Goal: Task Accomplishment & Management: Manage account settings

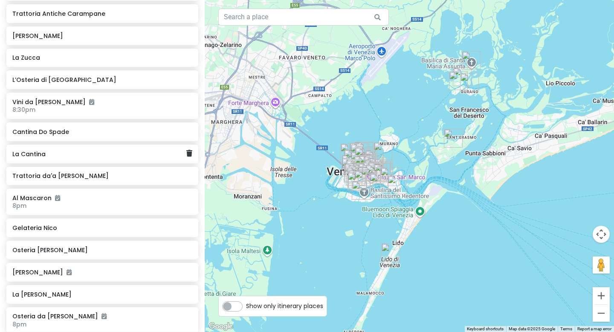
scroll to position [831, 0]
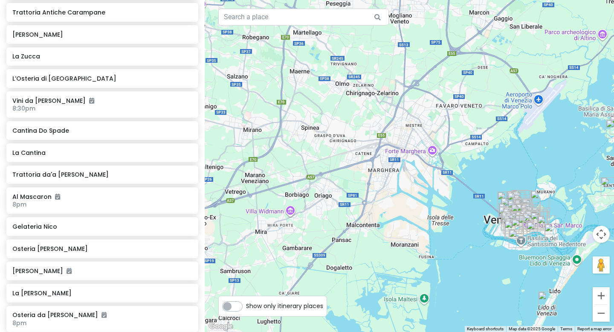
drag, startPoint x: 302, startPoint y: 136, endPoint x: 460, endPoint y: 184, distance: 165.4
click at [460, 184] on div at bounding box center [409, 166] width 409 height 332
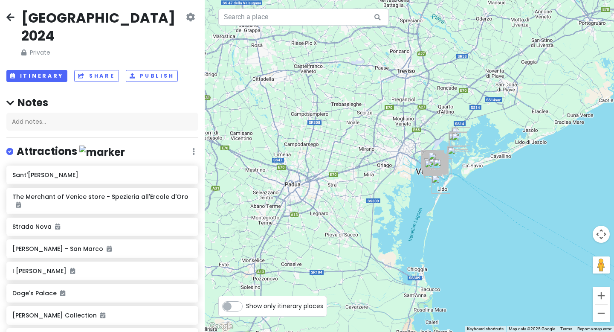
scroll to position [0, 0]
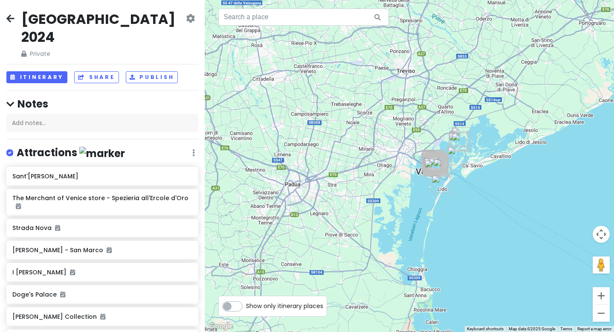
click at [11, 22] on icon at bounding box center [10, 18] width 8 height 7
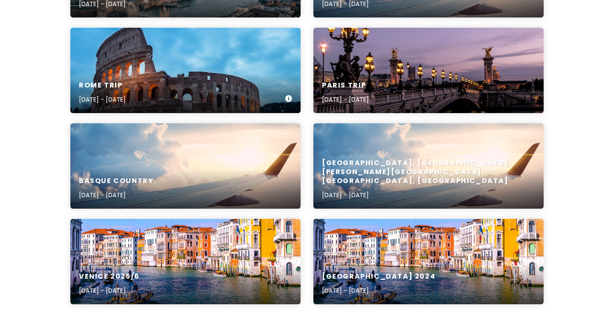
scroll to position [310, 0]
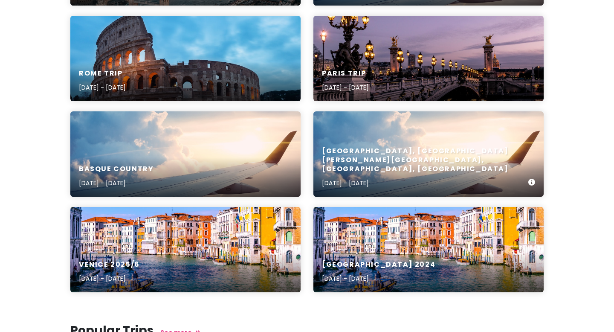
click at [475, 173] on h6 "[GEOGRAPHIC_DATA], [GEOGRAPHIC_DATA][PERSON_NAME][GEOGRAPHIC_DATA], [GEOGRAPHIC…" at bounding box center [425, 160] width 206 height 26
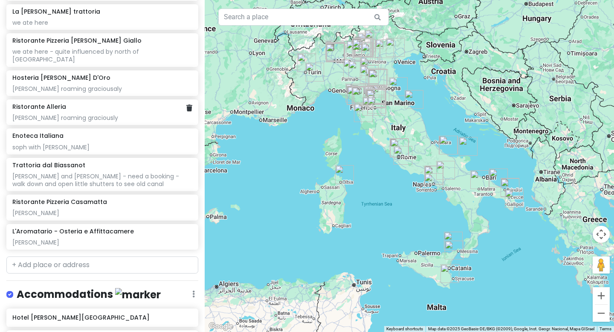
scroll to position [4561, 0]
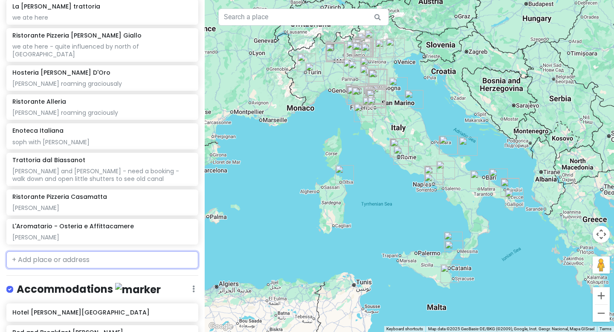
click at [27, 251] on input "text" at bounding box center [102, 259] width 192 height 17
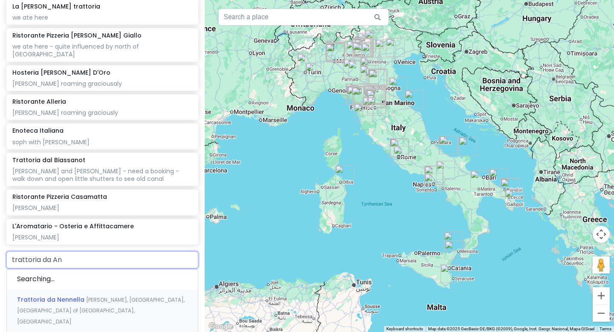
type input "trattoria da And"
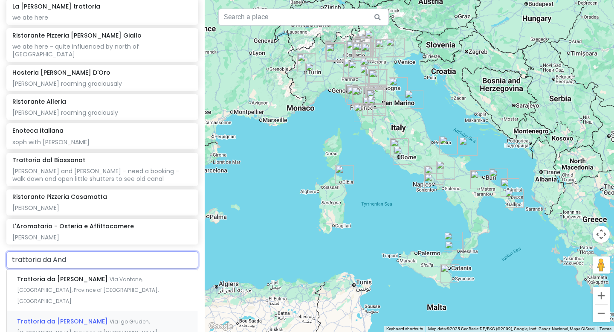
click at [38, 317] on span "Trattoria da [PERSON_NAME]" at bounding box center [63, 321] width 92 height 9
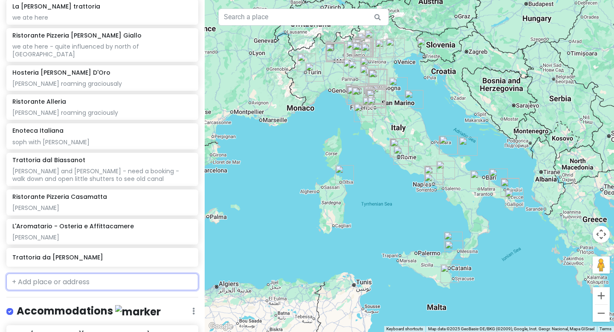
scroll to position [4583, 0]
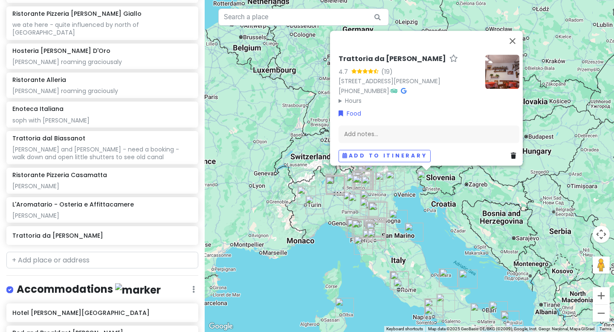
click at [511, 70] on img at bounding box center [502, 72] width 34 height 34
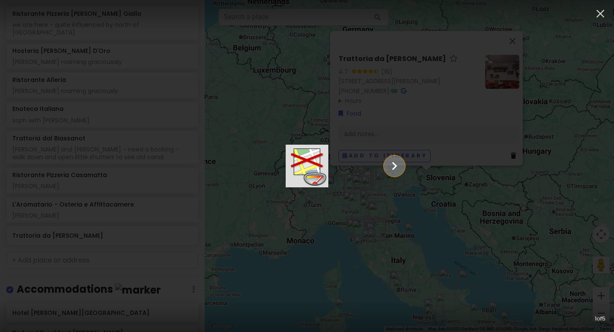
click at [402, 160] on icon "Show slide 2 of 5" at bounding box center [394, 166] width 16 height 20
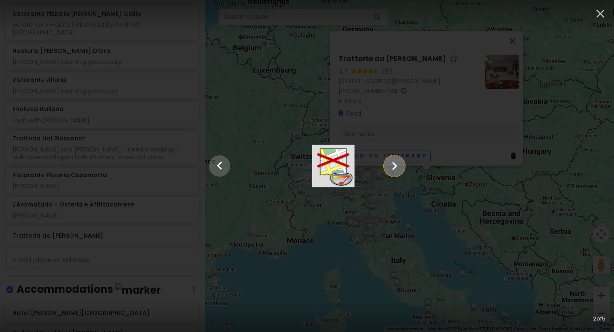
click at [402, 160] on icon "Show slide 3 of 5" at bounding box center [394, 166] width 16 height 20
click at [402, 160] on icon "Show slide 5 of 5" at bounding box center [394, 166] width 16 height 20
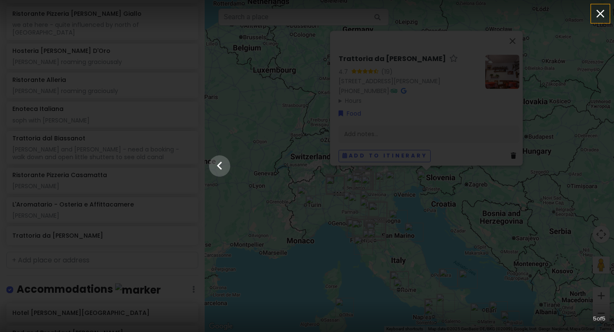
click at [601, 17] on icon "button" at bounding box center [600, 14] width 14 height 14
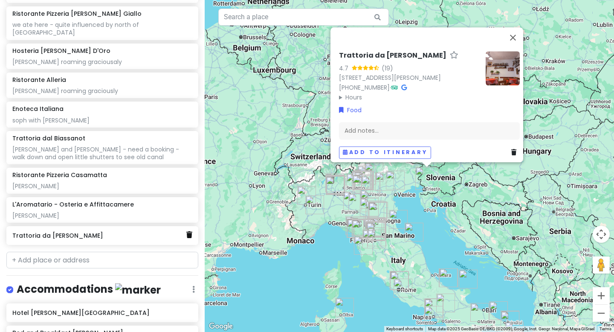
click at [190, 231] on icon at bounding box center [189, 234] width 6 height 7
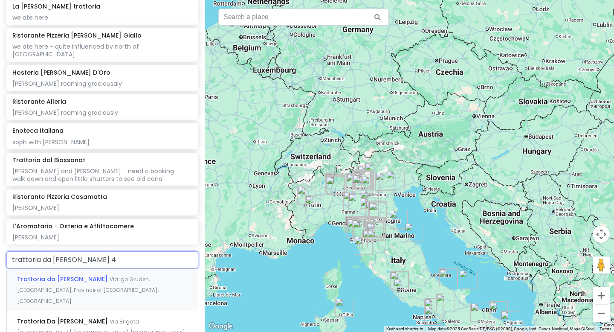
type input "trattoria da [PERSON_NAME] 4"
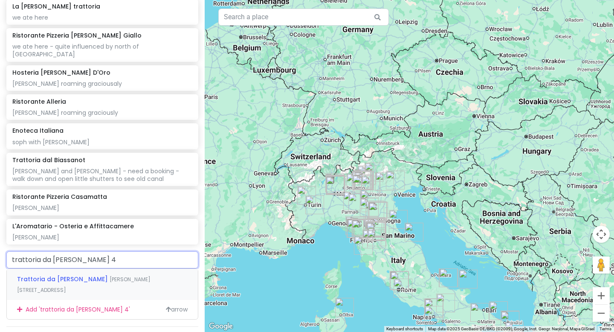
click at [86, 275] on span "[PERSON_NAME][STREET_ADDRESS]" at bounding box center [83, 284] width 133 height 18
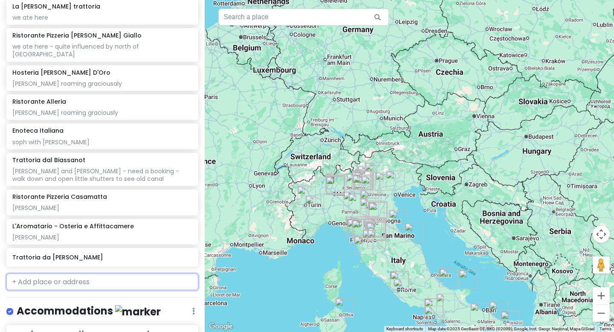
scroll to position [4583, 0]
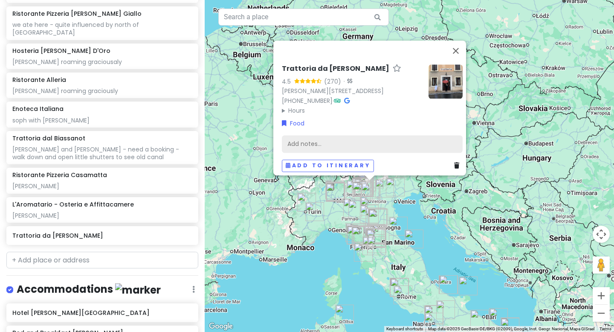
click at [311, 140] on div "Add notes..." at bounding box center [372, 144] width 181 height 18
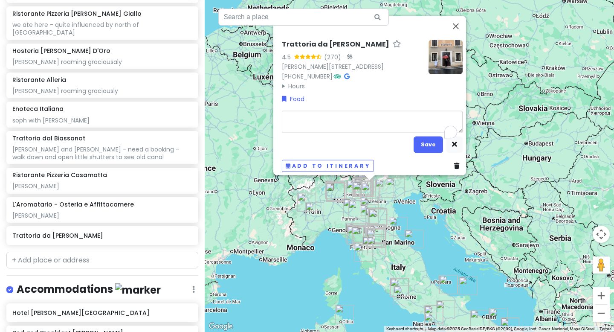
type textarea "x"
type textarea "S"
type textarea "x"
type textarea "Si"
type textarea "x"
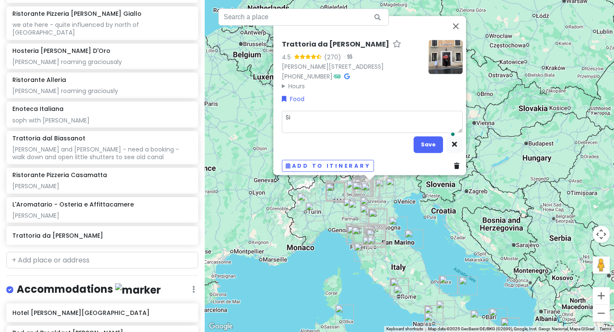
type textarea "Sil"
type textarea "x"
type textarea "Silv"
type textarea "x"
type textarea "Silvi"
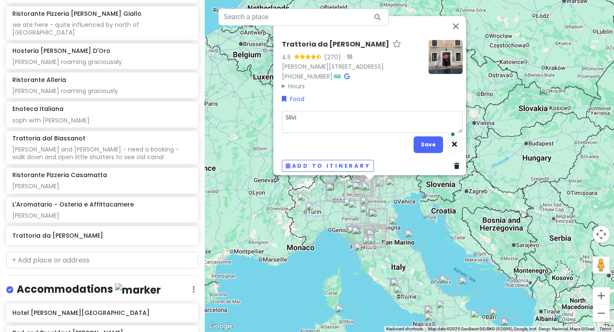
type textarea "x"
type textarea "[PERSON_NAME]"
type textarea "x"
type textarea "[PERSON_NAME]"
type textarea "x"
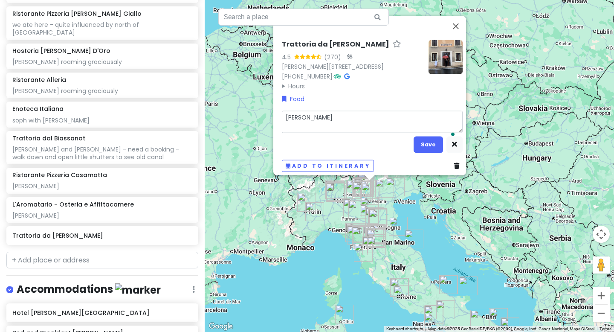
type textarea "[PERSON_NAME] -"
type textarea "x"
type textarea "[PERSON_NAME] -"
type textarea "x"
type textarea "[PERSON_NAME] - a"
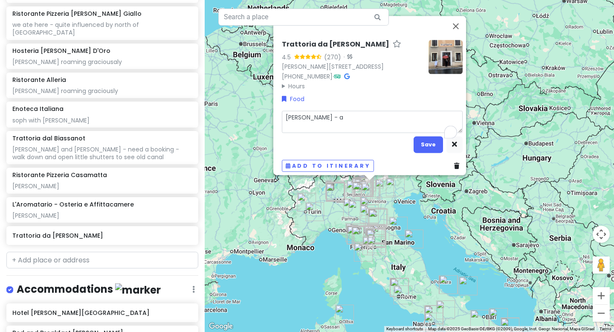
type textarea "x"
type textarea "[PERSON_NAME] - am"
type textarea "x"
type textarea "[PERSON_NAME]"
type textarea "x"
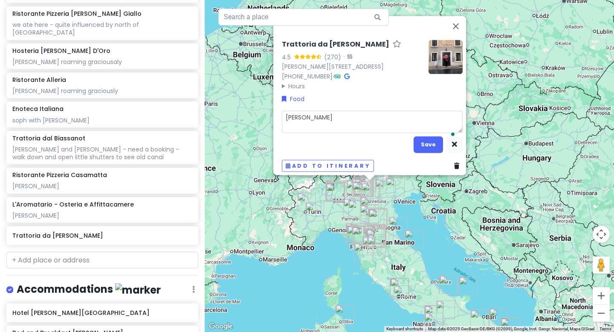
type textarea "[PERSON_NAME]"
type textarea "x"
type textarea "[PERSON_NAME]"
type textarea "x"
type textarea "[PERSON_NAME]"
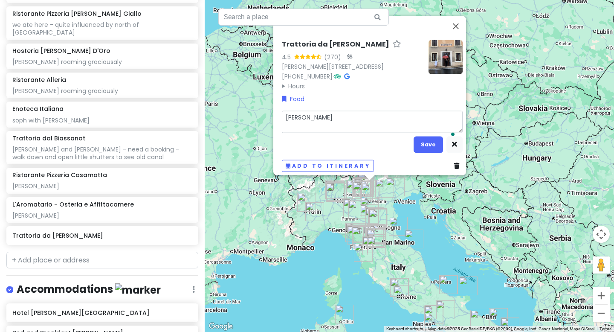
type textarea "x"
type textarea "[PERSON_NAME] - amazing"
click at [435, 142] on button "Save" at bounding box center [427, 144] width 29 height 17
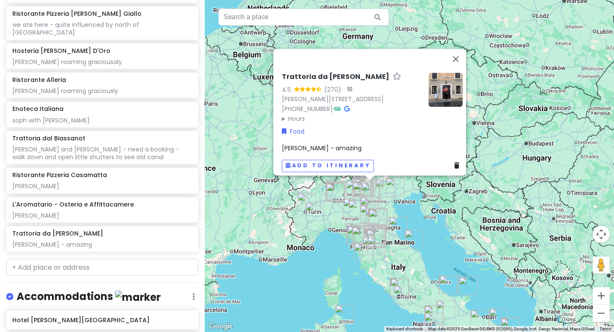
scroll to position [4590, 0]
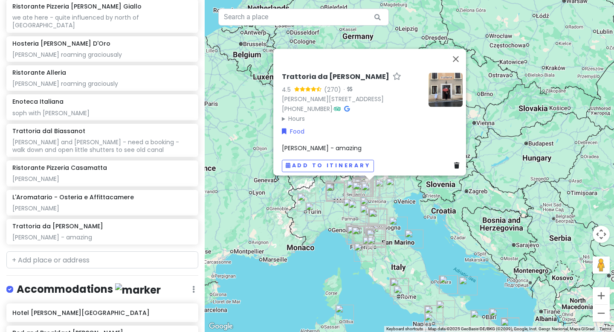
click at [426, 25] on div "Trattoria da [PERSON_NAME] 4.5 (270) · [PERSON_NAME][STREET_ADDRESS] [PHONE_NUM…" at bounding box center [409, 166] width 409 height 332
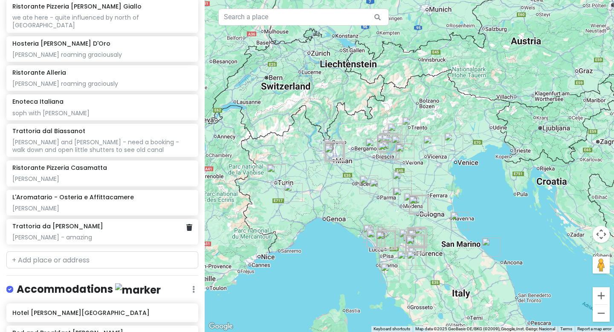
click at [46, 233] on div "[PERSON_NAME] - amazing" at bounding box center [101, 237] width 179 height 8
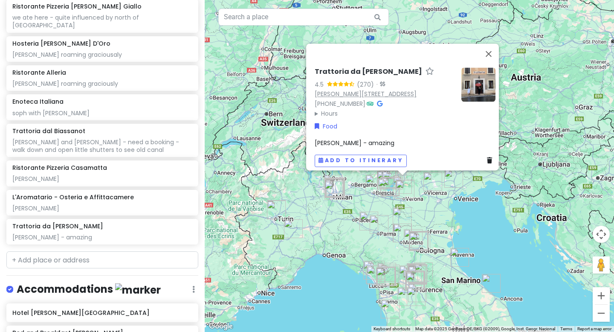
drag, startPoint x: 433, startPoint y: 87, endPoint x: 310, endPoint y: 82, distance: 122.5
click at [315, 90] on div "[PERSON_NAME][STREET_ADDRESS]" at bounding box center [385, 95] width 140 height 10
copy link "[PERSON_NAME][STREET_ADDRESS]"
click at [451, 205] on div "Trattoria da [PERSON_NAME] 4.5 (270) · [PERSON_NAME][STREET_ADDRESS] [PHONE_NUM…" at bounding box center [409, 166] width 409 height 332
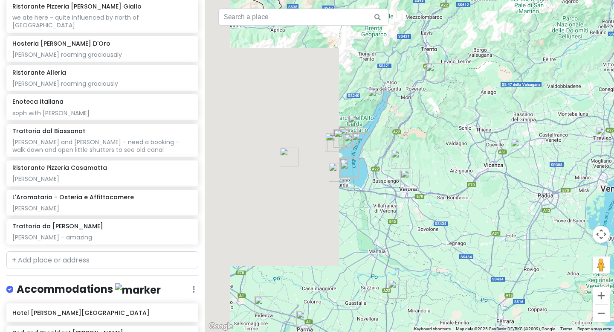
drag, startPoint x: 341, startPoint y: 104, endPoint x: 486, endPoint y: 114, distance: 146.1
click at [486, 114] on div at bounding box center [409, 166] width 409 height 332
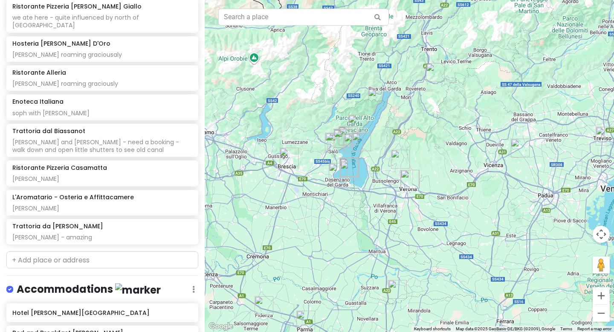
click at [435, 75] on img "Cappelletti pizza e cucina" at bounding box center [435, 72] width 19 height 19
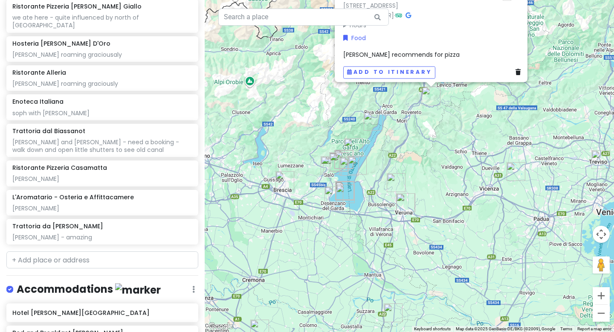
drag, startPoint x: 451, startPoint y: 208, endPoint x: 444, endPoint y: 130, distance: 79.1
click at [444, 130] on div "[PERSON_NAME] pizza e cucina 4.2 (548) · [STREET_ADDRESS] [PHONE_NUMBER] · Hour…" at bounding box center [409, 166] width 409 height 332
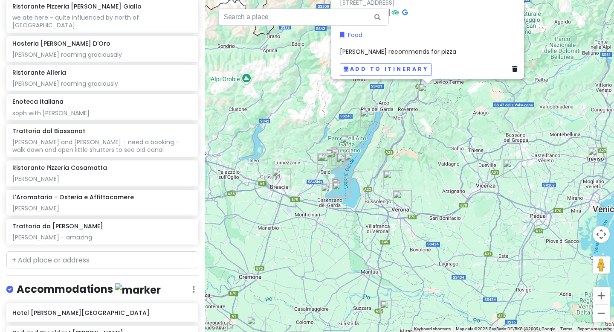
click at [392, 178] on img "Trattoria da Andrea" at bounding box center [392, 179] width 19 height 19
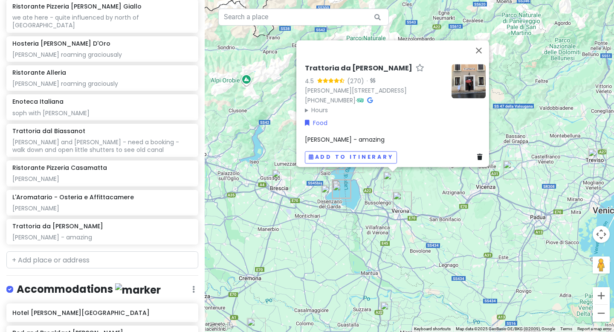
click at [405, 200] on img "Antica Bottega del Vino" at bounding box center [402, 200] width 19 height 19
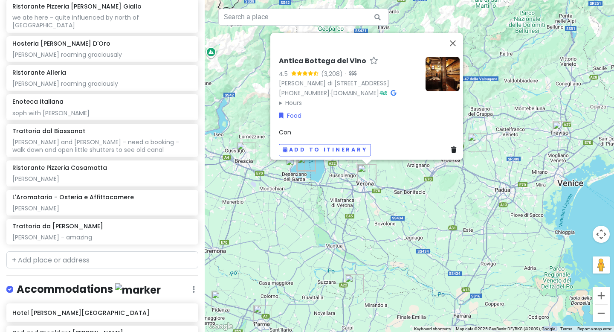
drag, startPoint x: 429, startPoint y: 200, endPoint x: 374, endPoint y: 152, distance: 72.8
click at [374, 152] on div "Antica Bottega del Vino 4.5 (3,208) · [PERSON_NAME][STREET_ADDRESS] [PHONE_NUMB…" at bounding box center [409, 166] width 409 height 332
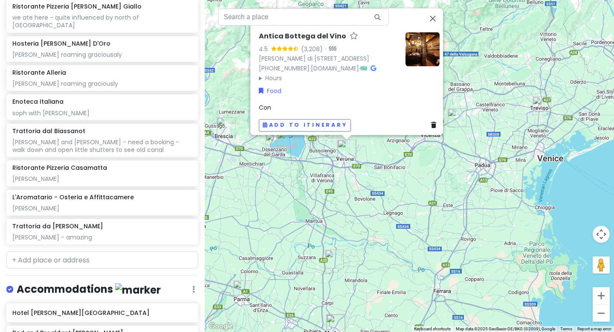
click at [457, 122] on img "Golosi di Natura" at bounding box center [457, 117] width 19 height 19
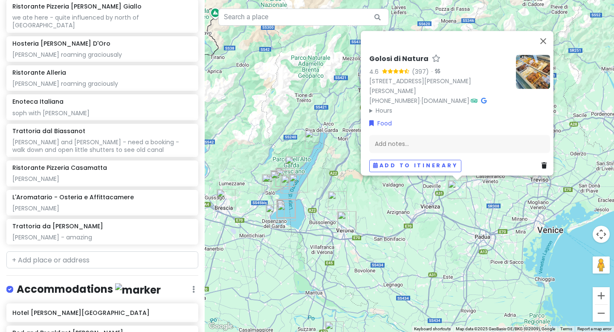
click at [540, 183] on img "Pasticceria Marchesi" at bounding box center [541, 177] width 19 height 19
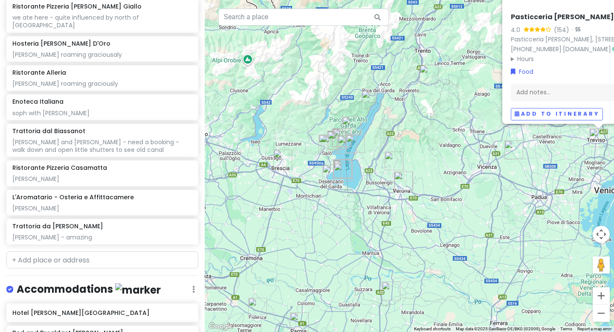
drag, startPoint x: 493, startPoint y: 236, endPoint x: 606, endPoint y: 174, distance: 128.6
click at [606, 174] on div "Pasticceria [PERSON_NAME] 4.0 (154) · Pasticceria [PERSON_NAME], [STREET_ADDRES…" at bounding box center [409, 166] width 409 height 332
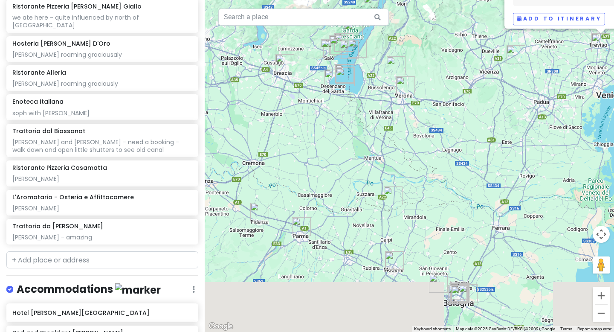
drag, startPoint x: 468, startPoint y: 227, endPoint x: 469, endPoint y: 131, distance: 96.3
click at [469, 131] on div "Pasticceria [PERSON_NAME] 4.0 (154) · Pasticceria [PERSON_NAME], [STREET_ADDRES…" at bounding box center [409, 166] width 409 height 332
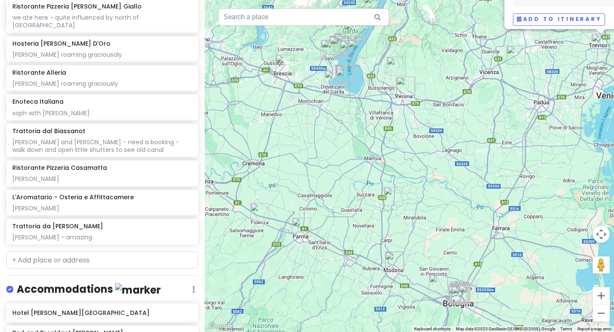
click at [283, 64] on img "Osteria Al Bianchi" at bounding box center [284, 64] width 19 height 19
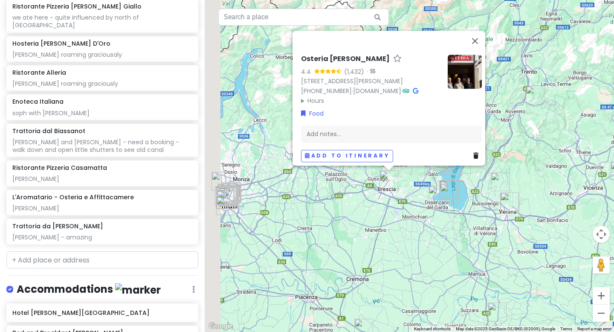
drag, startPoint x: 304, startPoint y: 220, endPoint x: 370, endPoint y: 218, distance: 66.5
click at [370, 218] on div "Osteria [PERSON_NAME] 4.4 (1,432) · [STREET_ADDRESS][PERSON_NAME] [PHONE_NUMBER…" at bounding box center [409, 166] width 409 height 332
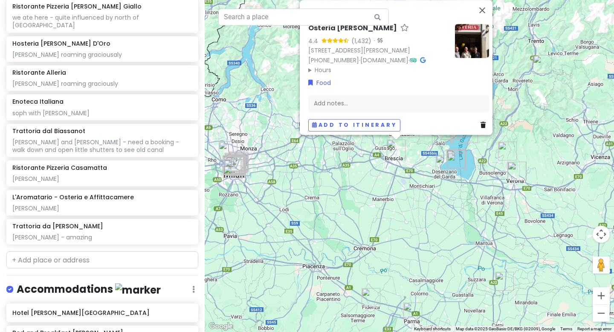
drag, startPoint x: 326, startPoint y: 215, endPoint x: 325, endPoint y: 174, distance: 41.4
click at [325, 174] on div "Osteria [PERSON_NAME] 4.4 (1,432) · [STREET_ADDRESS][PERSON_NAME] [PHONE_NUMBER…" at bounding box center [409, 166] width 409 height 332
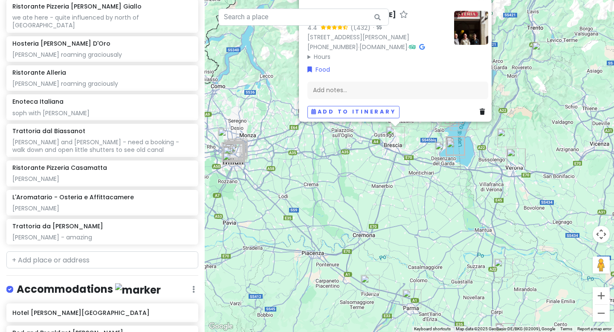
click at [370, 285] on img "Magritte - Gelati al cubo | FIDENZA" at bounding box center [370, 284] width 19 height 19
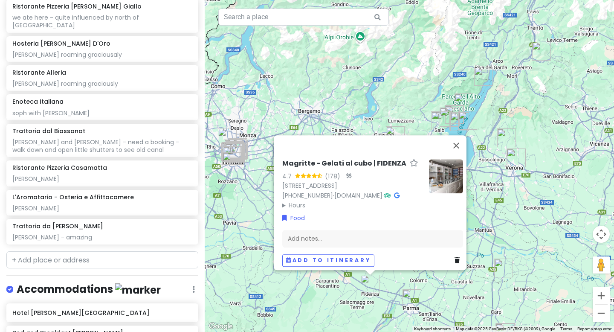
click at [408, 298] on img "Ciacco" at bounding box center [411, 298] width 19 height 19
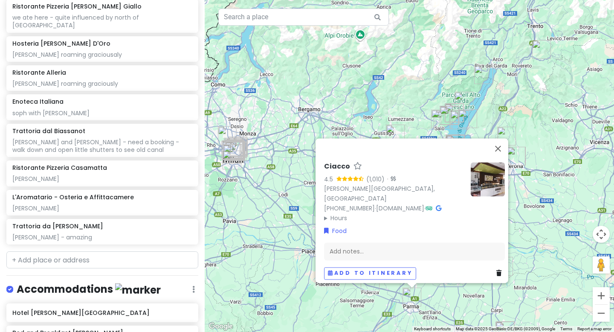
click at [450, 301] on div "Ciacco 4.5 (1,010) · [PERSON_NAME][GEOGRAPHIC_DATA] [PHONE_NUMBER] · [DOMAIN_NA…" at bounding box center [409, 166] width 409 height 332
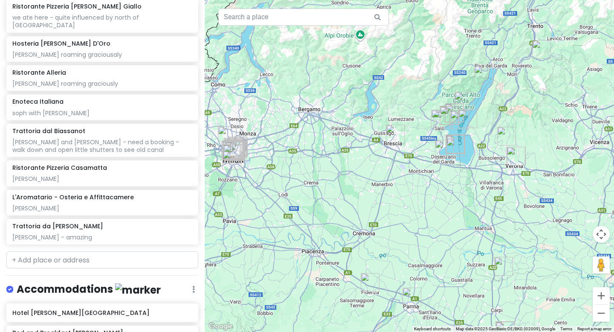
click at [501, 267] on img "Chantilly" at bounding box center [503, 266] width 19 height 19
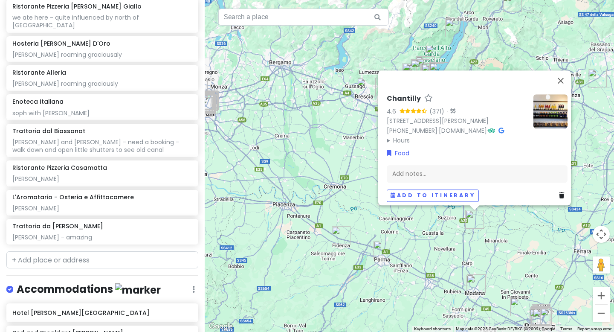
drag, startPoint x: 522, startPoint y: 283, endPoint x: 501, endPoint y: 205, distance: 81.2
click at [501, 205] on div "Chantilly 4.6 (371) · [STREET_ADDRESS][PERSON_NAME] [PHONE_NUMBER] · [DOMAIN_NA…" at bounding box center [409, 166] width 409 height 332
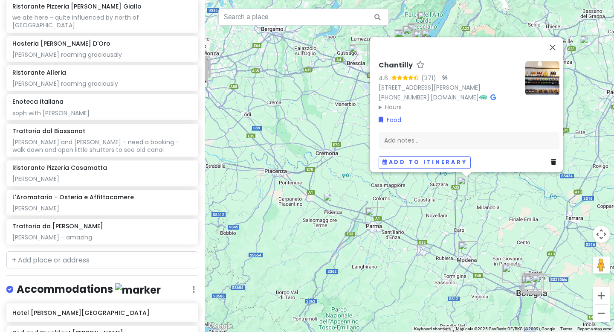
click at [468, 254] on img "Schiavoni" at bounding box center [467, 250] width 19 height 19
